Goal: Information Seeking & Learning: Learn about a topic

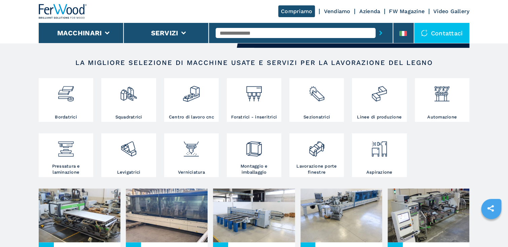
scroll to position [108, 0]
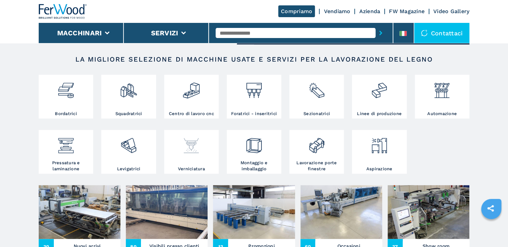
click at [196, 148] on img at bounding box center [191, 143] width 18 height 23
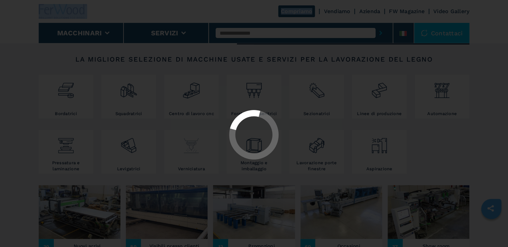
click at [196, 149] on div at bounding box center [254, 135] width 497 height 51
select select "**********"
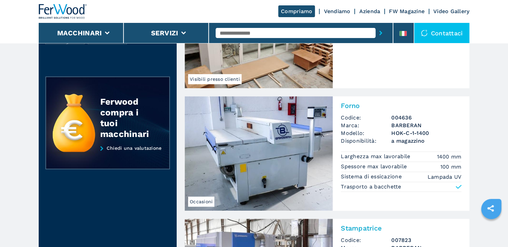
scroll to position [242, 0]
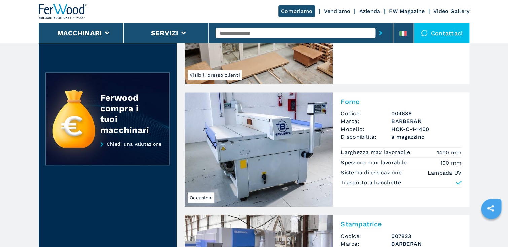
click at [250, 144] on img at bounding box center [259, 149] width 148 height 114
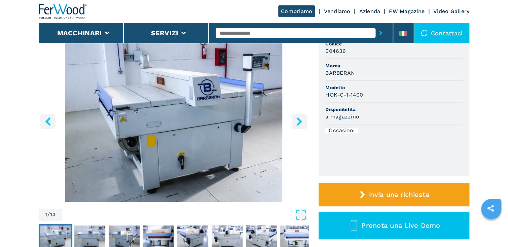
scroll to position [54, 0]
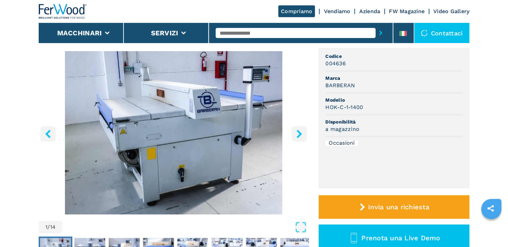
click at [301, 134] on icon "right-button" at bounding box center [299, 134] width 5 height 8
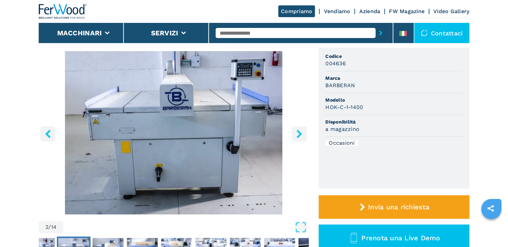
click at [301, 134] on icon "right-button" at bounding box center [299, 134] width 5 height 8
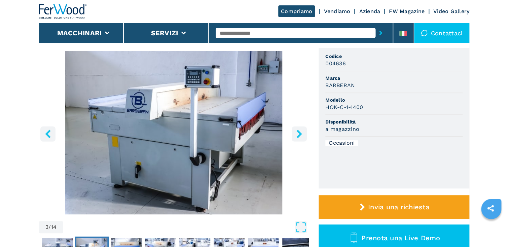
click at [301, 134] on icon "right-button" at bounding box center [299, 134] width 5 height 8
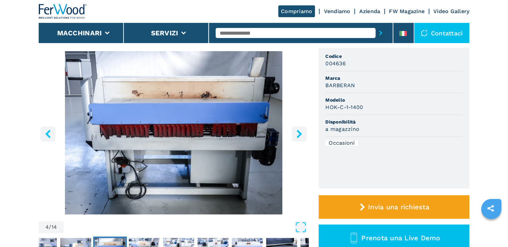
click at [301, 134] on icon "right-button" at bounding box center [299, 134] width 5 height 8
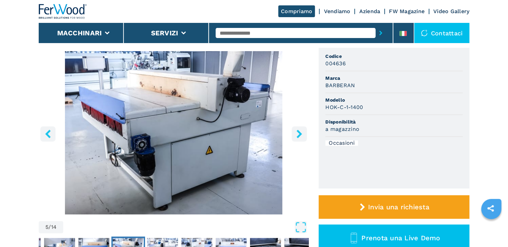
click at [301, 134] on icon "right-button" at bounding box center [299, 134] width 5 height 8
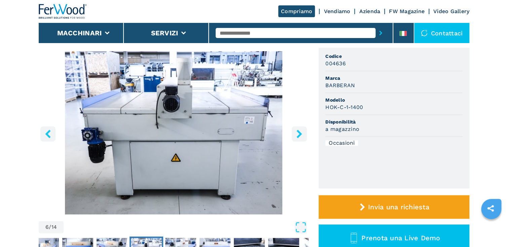
click at [301, 134] on icon "right-button" at bounding box center [299, 134] width 5 height 8
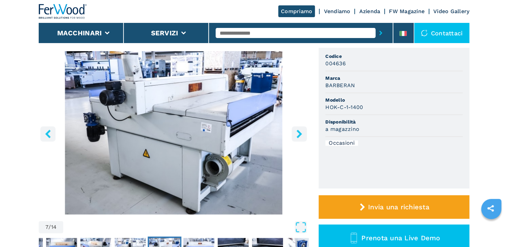
click at [301, 134] on icon "right-button" at bounding box center [299, 134] width 5 height 8
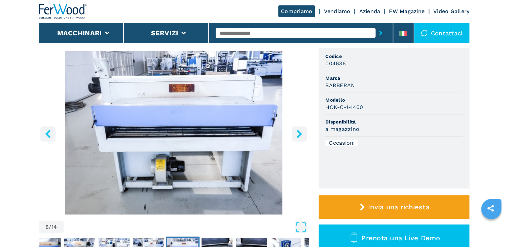
click at [301, 134] on icon "right-button" at bounding box center [299, 134] width 5 height 8
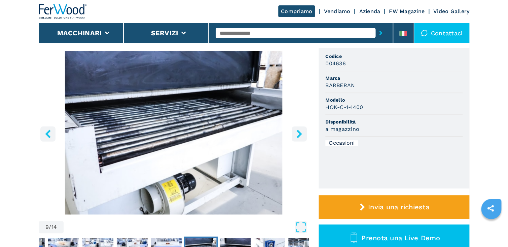
click at [301, 134] on icon "right-button" at bounding box center [299, 134] width 5 height 8
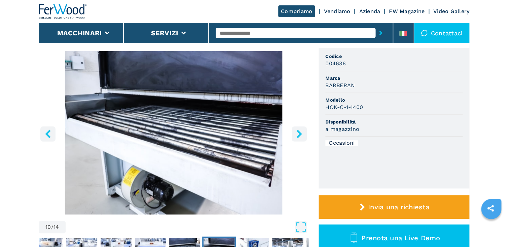
click at [301, 134] on icon "right-button" at bounding box center [299, 134] width 5 height 8
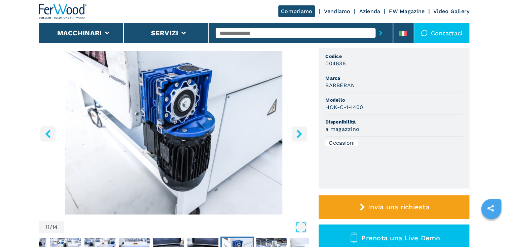
click at [301, 134] on icon "right-button" at bounding box center [299, 134] width 5 height 8
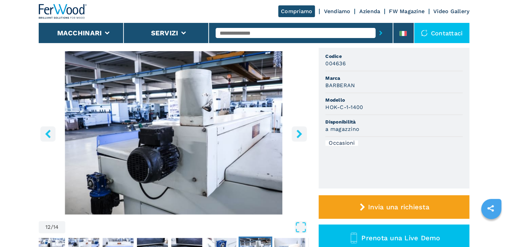
click at [301, 134] on icon "right-button" at bounding box center [299, 134] width 5 height 8
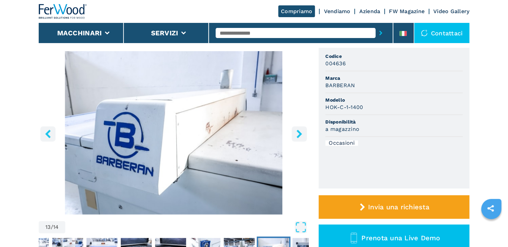
click at [301, 134] on icon "right-button" at bounding box center [299, 134] width 5 height 8
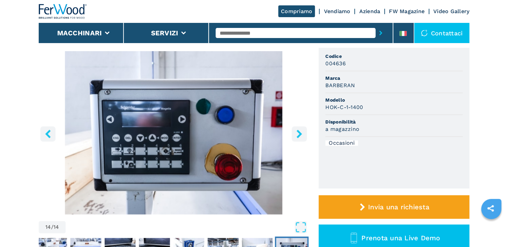
click at [301, 134] on icon "right-button" at bounding box center [299, 134] width 5 height 8
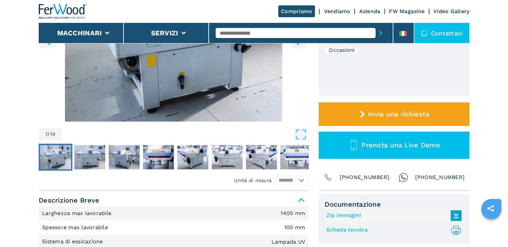
scroll to position [215, 0]
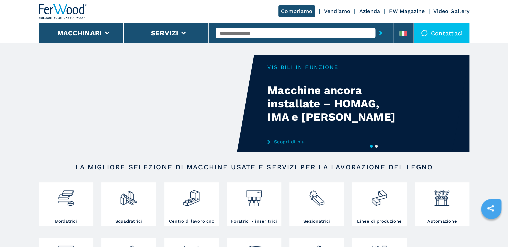
click at [316, 34] on input "text" at bounding box center [296, 33] width 160 height 10
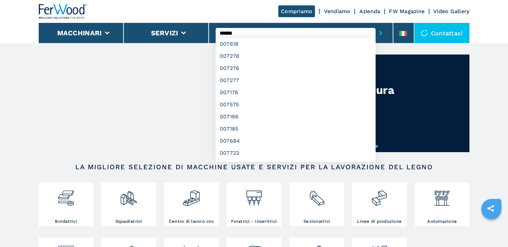
type input "******"
click at [376, 25] on button "submit-button" at bounding box center [381, 32] width 10 height 15
